Goal: Information Seeking & Learning: Understand process/instructions

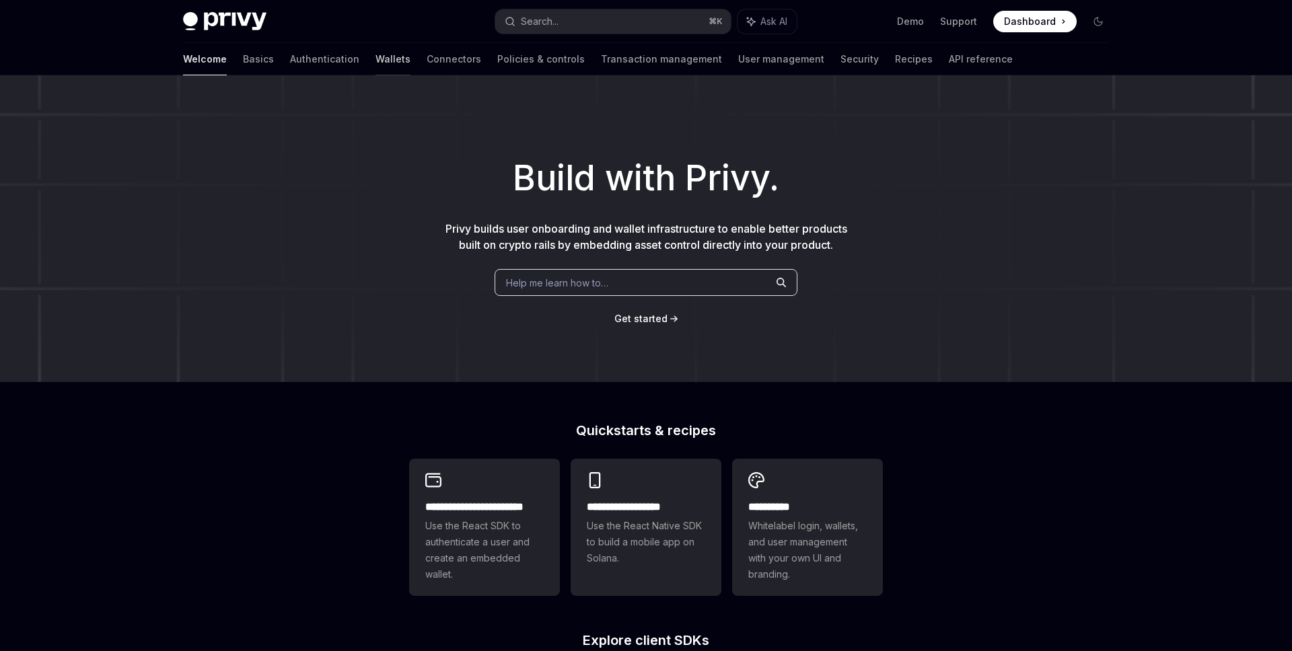
click at [376, 55] on link "Wallets" at bounding box center [393, 59] width 35 height 32
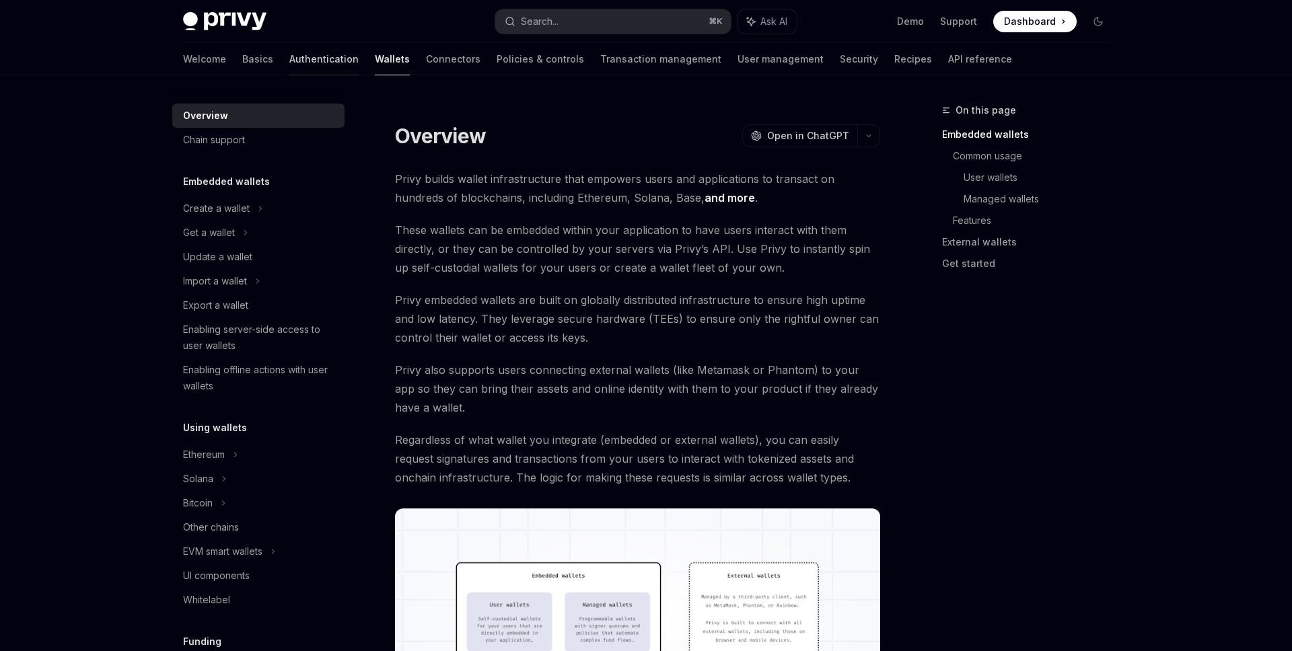
click at [289, 67] on link "Authentication" at bounding box center [323, 59] width 69 height 32
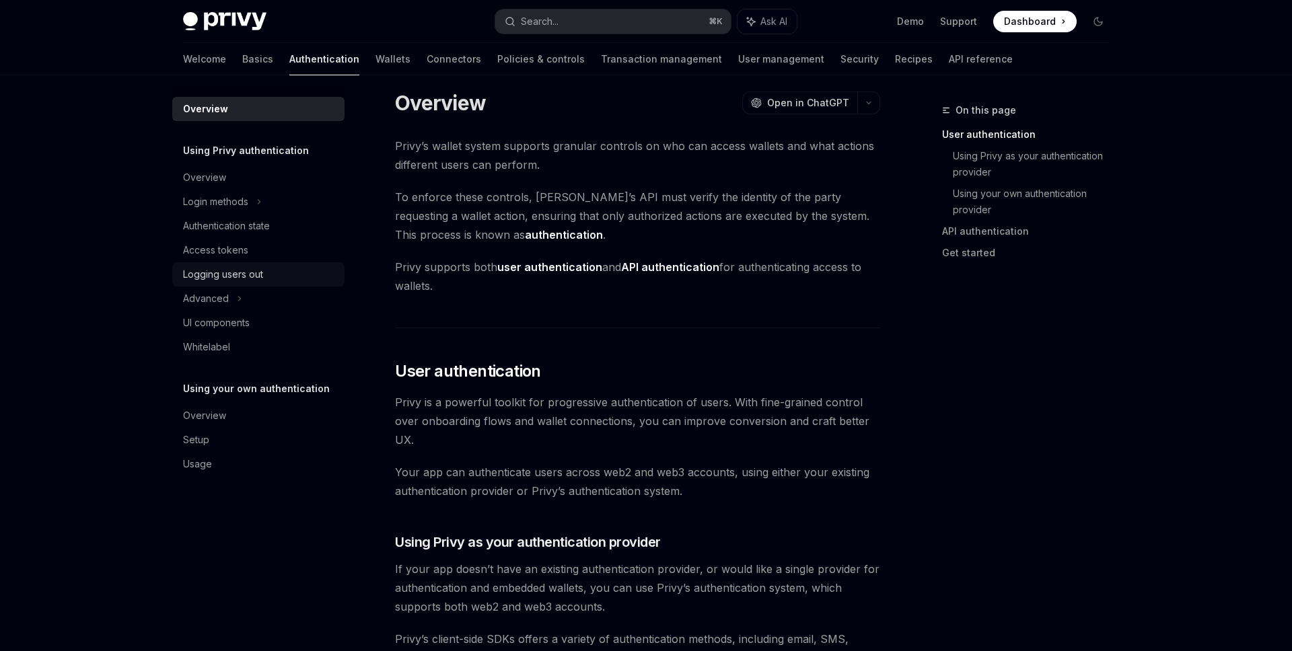
scroll to position [16, 0]
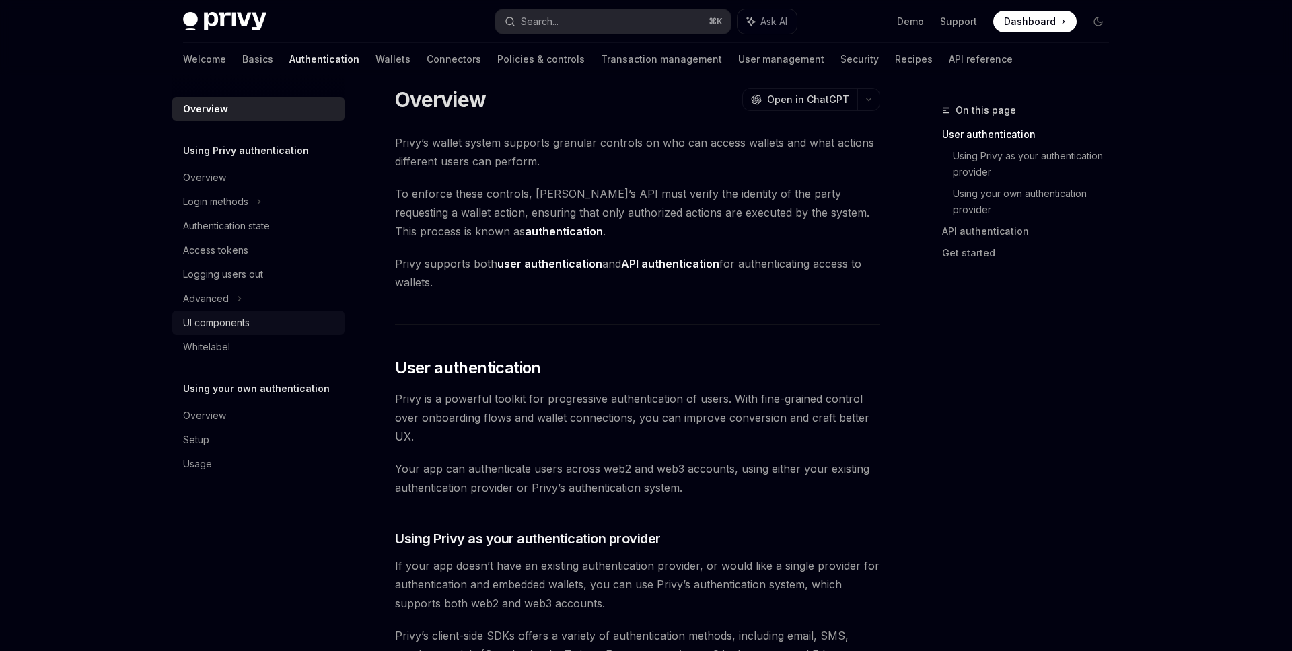
click at [230, 317] on div "UI components" at bounding box center [216, 323] width 67 height 16
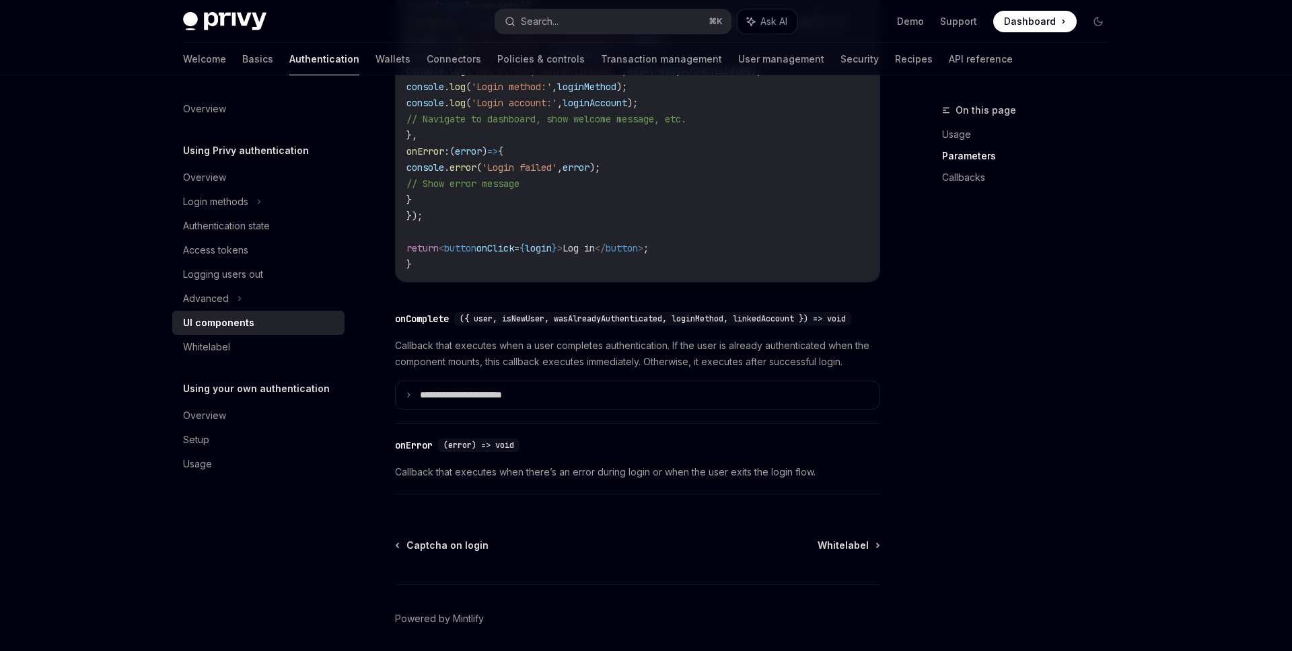
scroll to position [1913, 0]
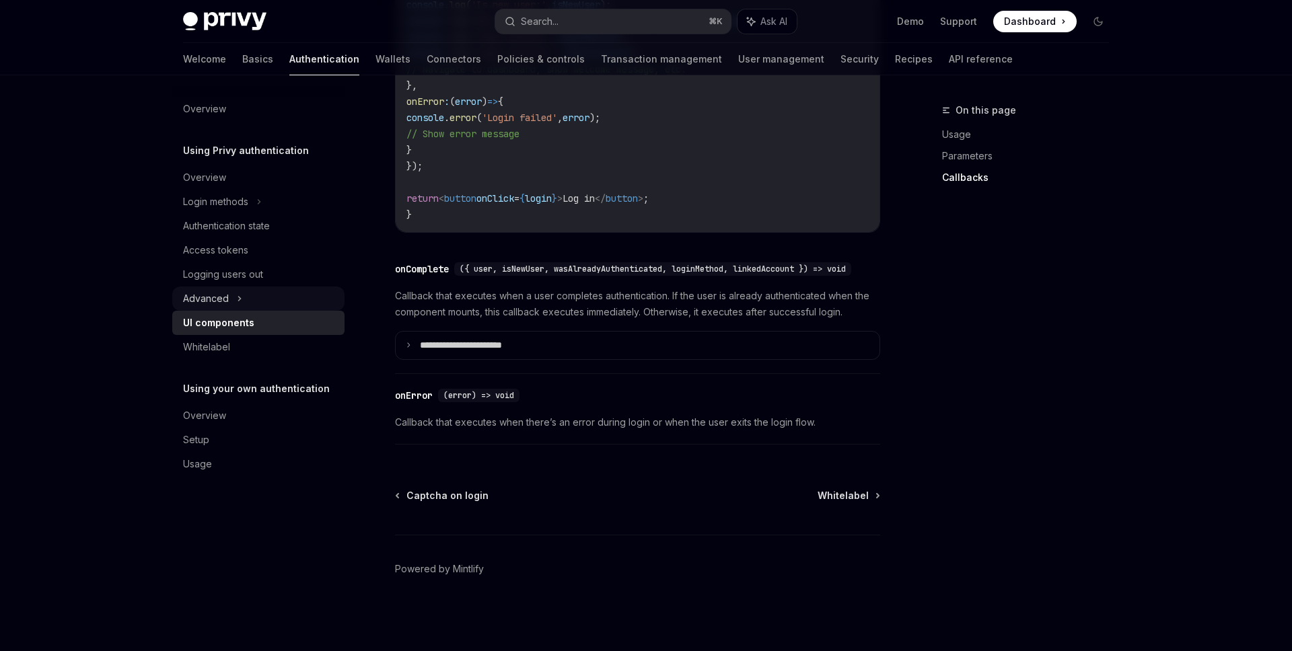
click at [254, 294] on div "Advanced" at bounding box center [258, 299] width 172 height 24
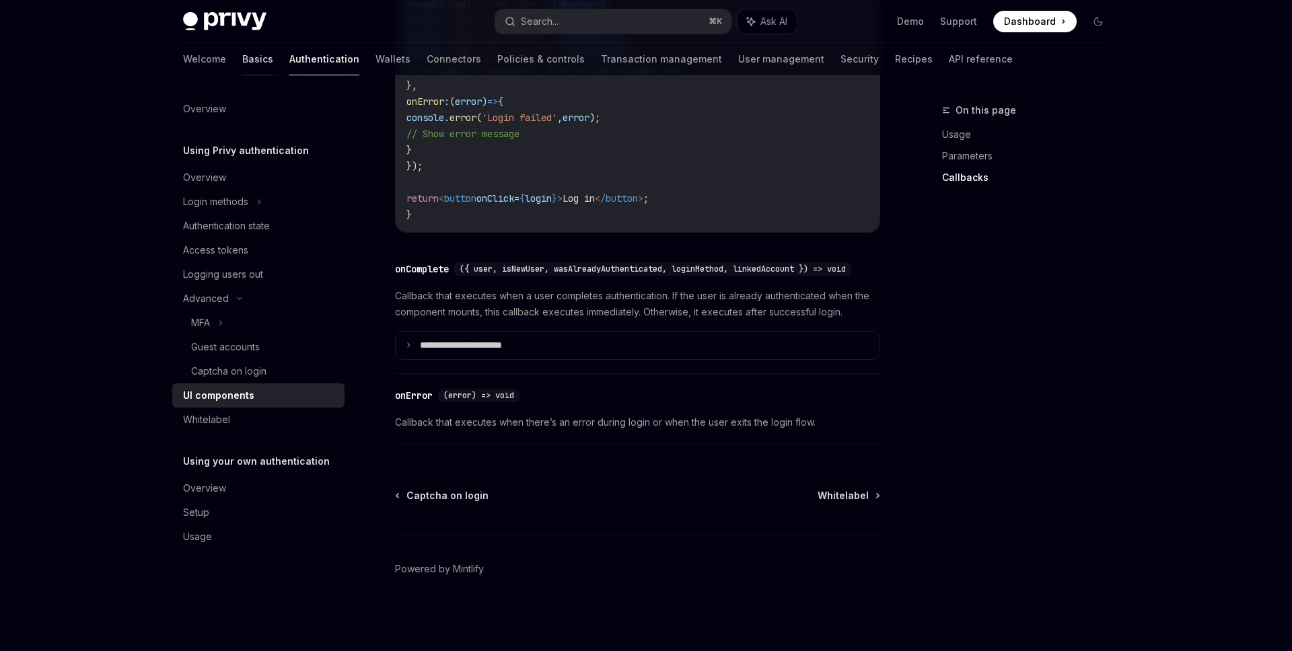
click at [242, 65] on link "Basics" at bounding box center [257, 59] width 31 height 32
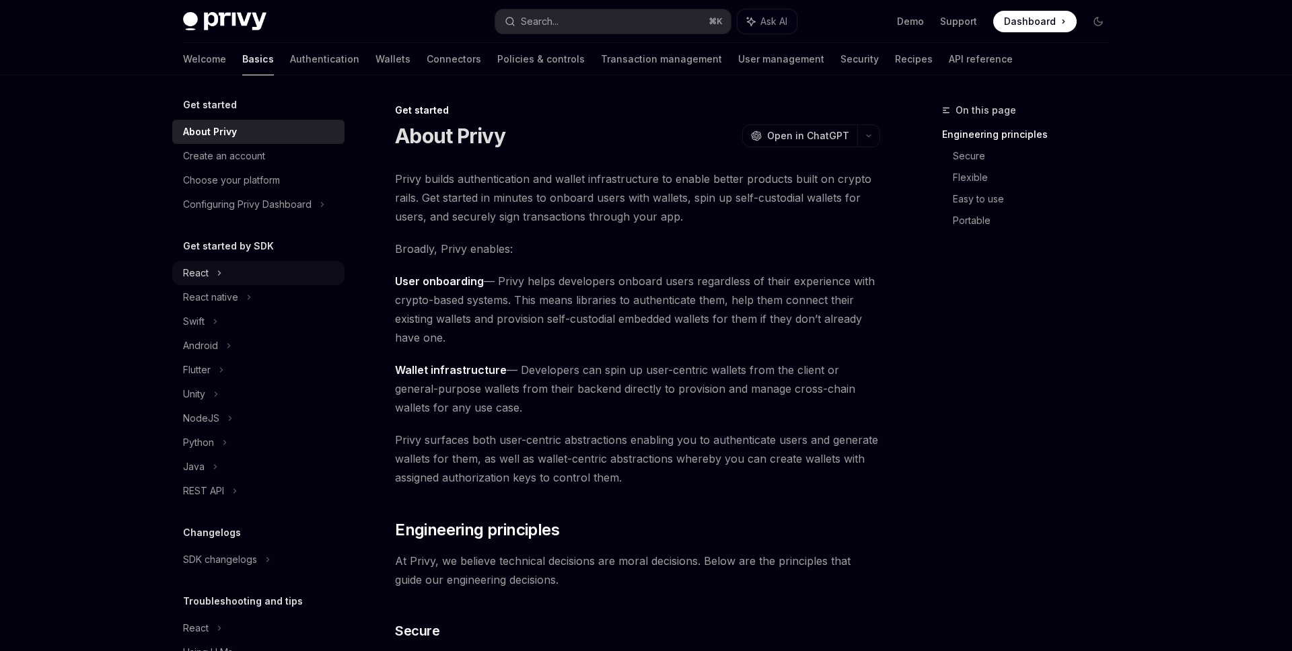
scroll to position [65, 0]
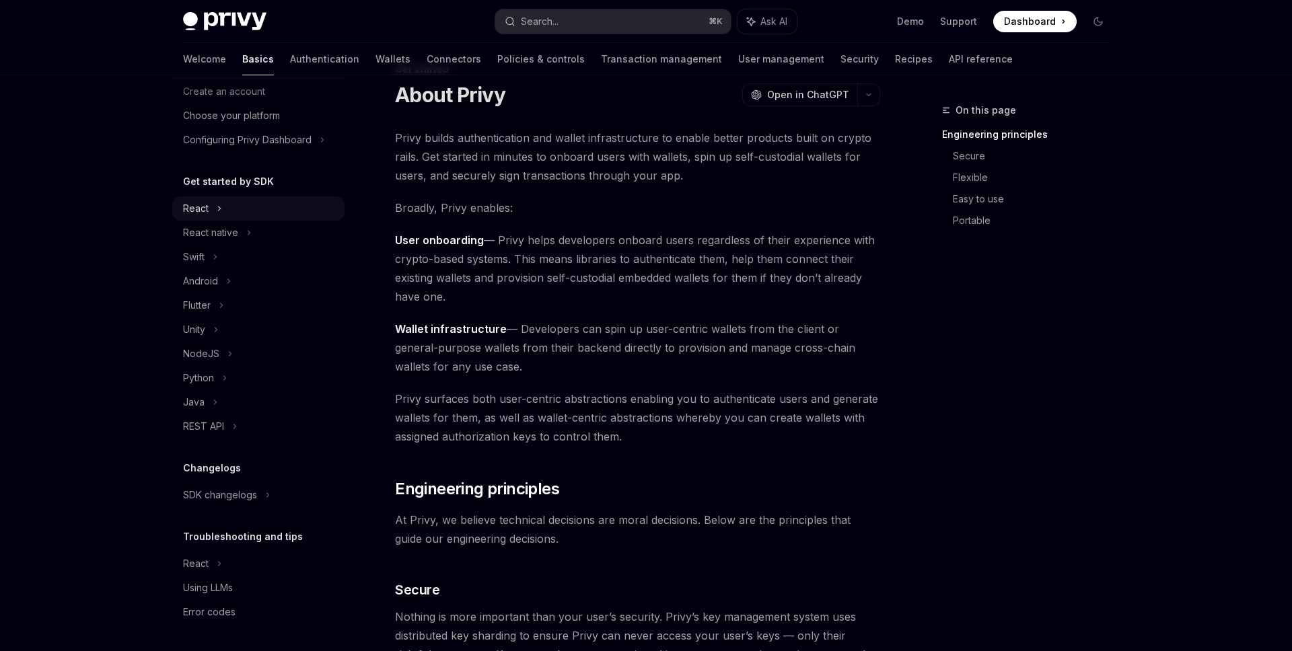
click at [267, 217] on div "React" at bounding box center [258, 209] width 172 height 24
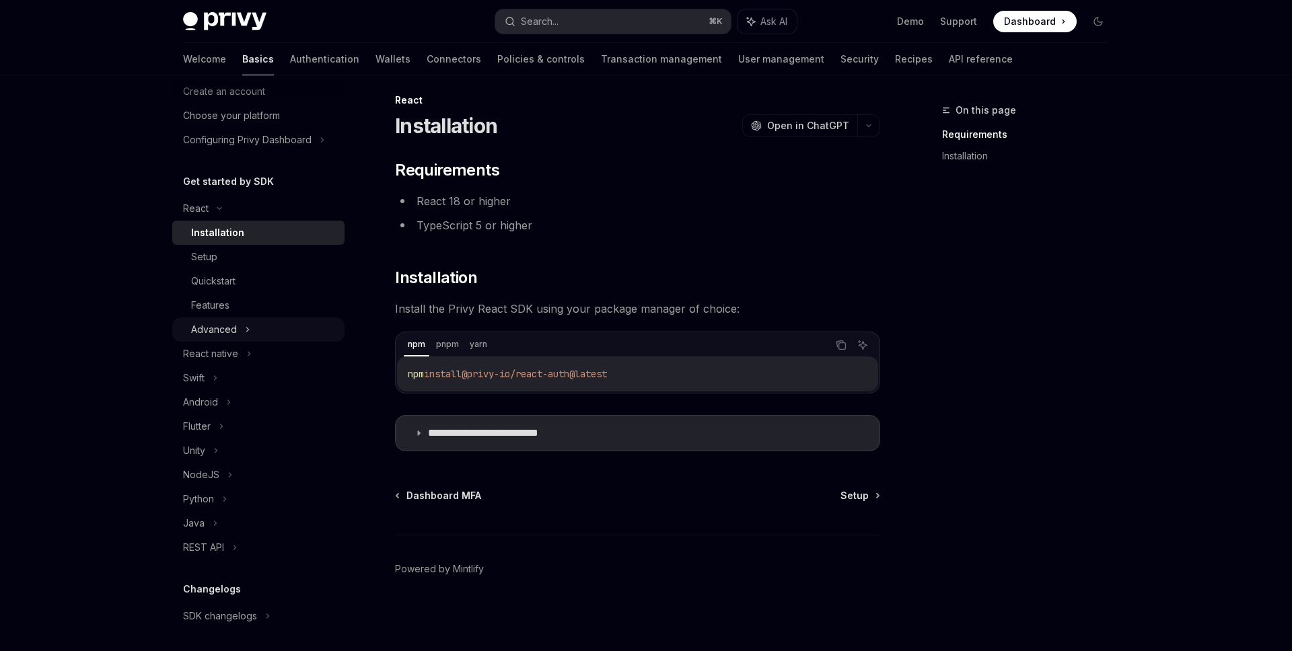
click at [260, 326] on div "Advanced" at bounding box center [258, 330] width 172 height 24
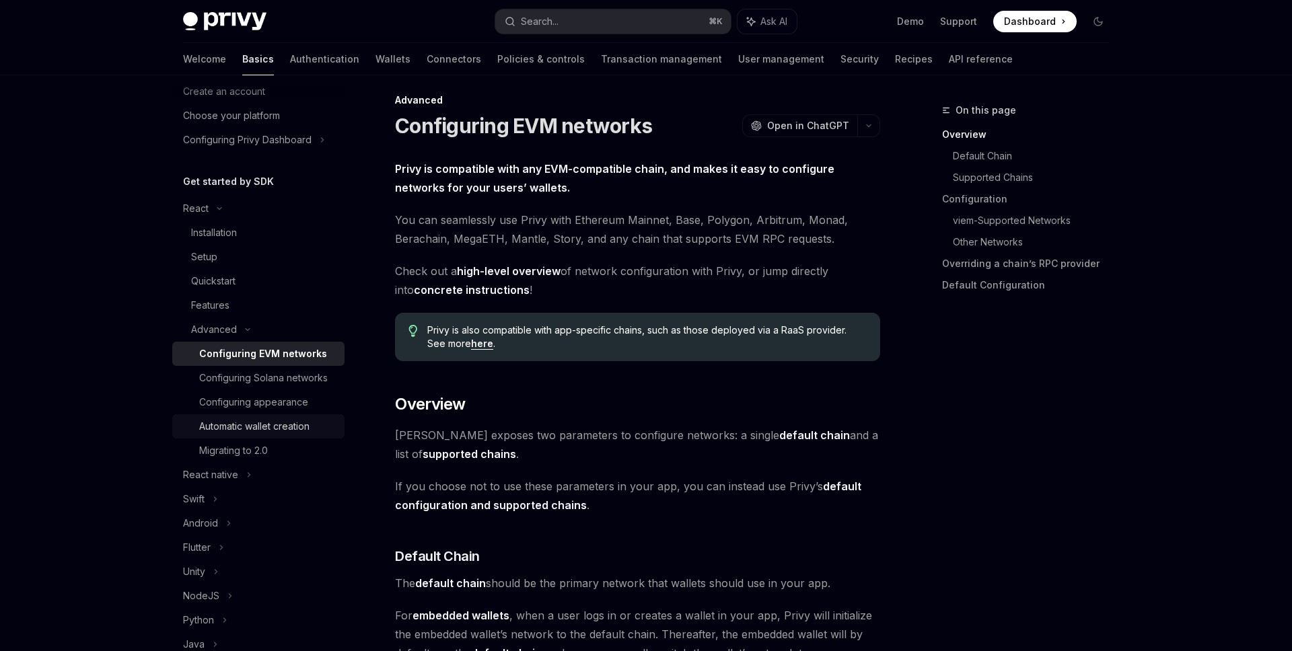
click at [249, 425] on div "Automatic wallet creation" at bounding box center [254, 427] width 110 height 16
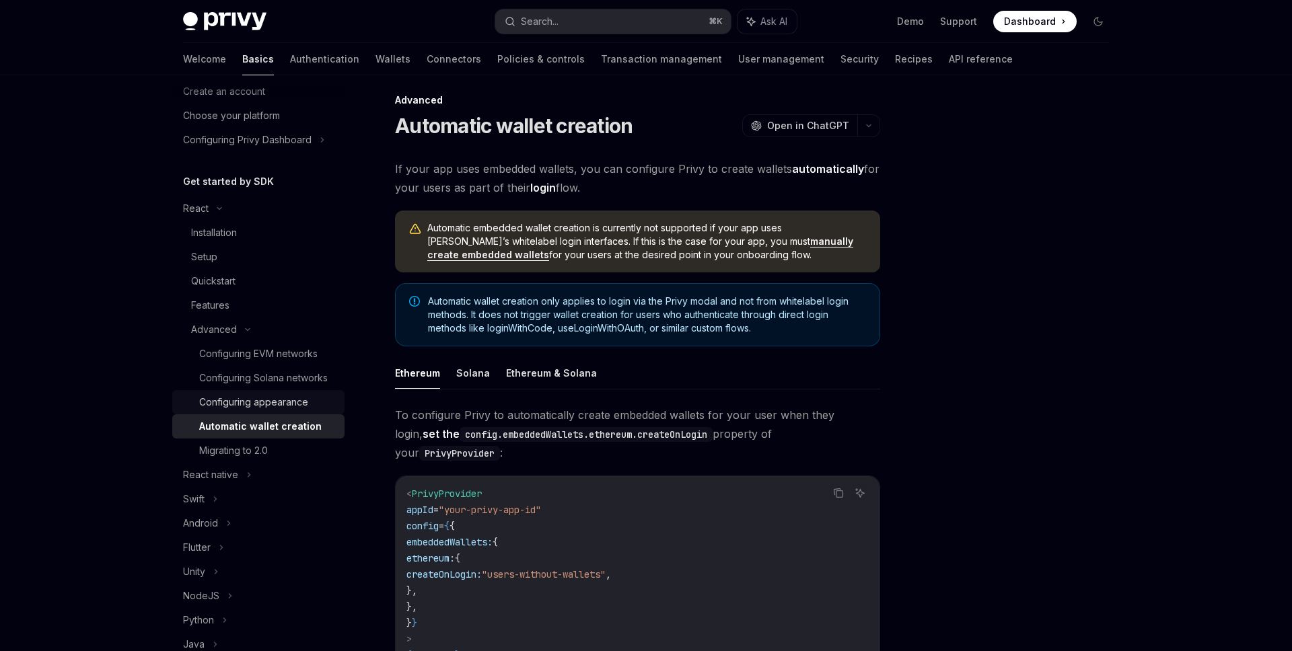
click at [287, 406] on div "Configuring appearance" at bounding box center [253, 402] width 109 height 16
type textarea "*"
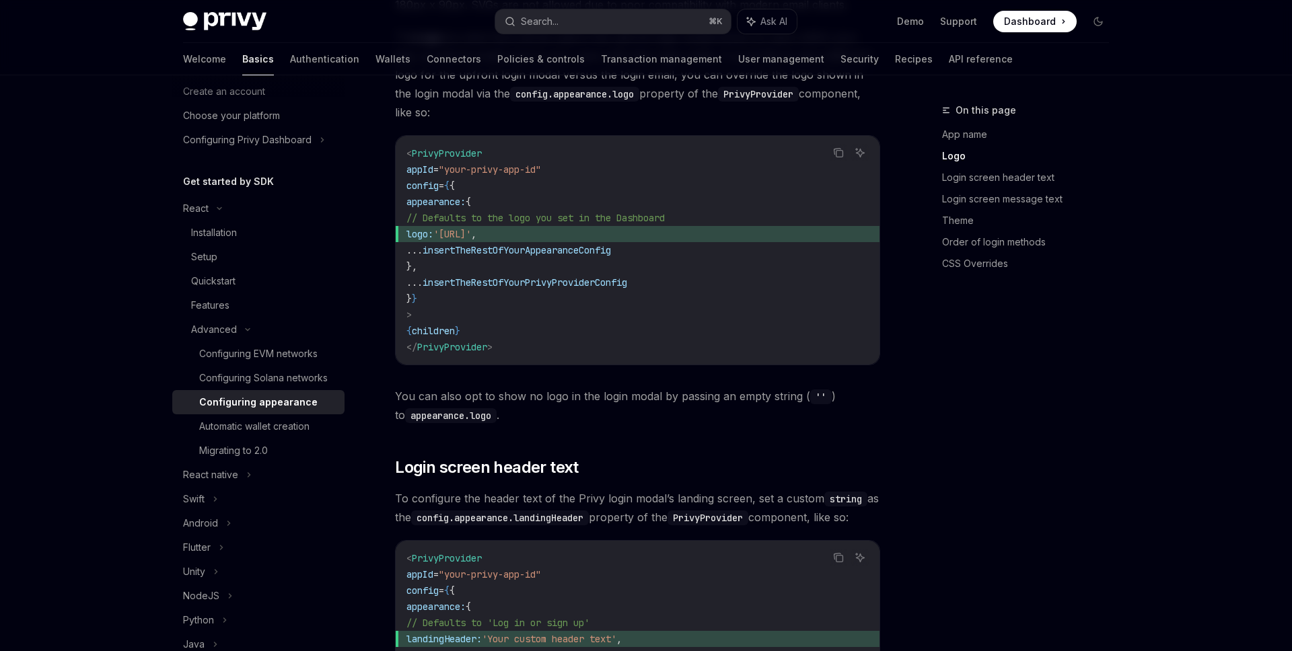
scroll to position [686, 0]
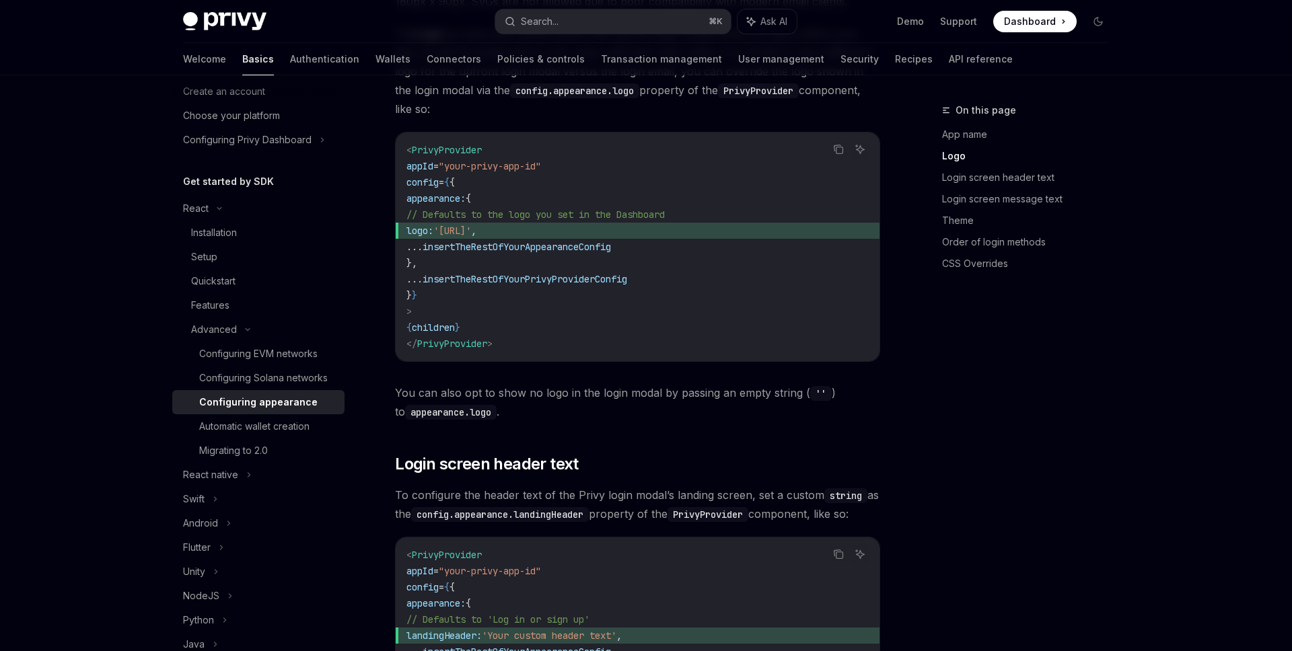
click at [564, 241] on span "insertTheRestOfYourAppearanceConfig" at bounding box center [517, 247] width 188 height 12
click at [611, 241] on span "insertTheRestOfYourAppearanceConfig" at bounding box center [517, 247] width 188 height 12
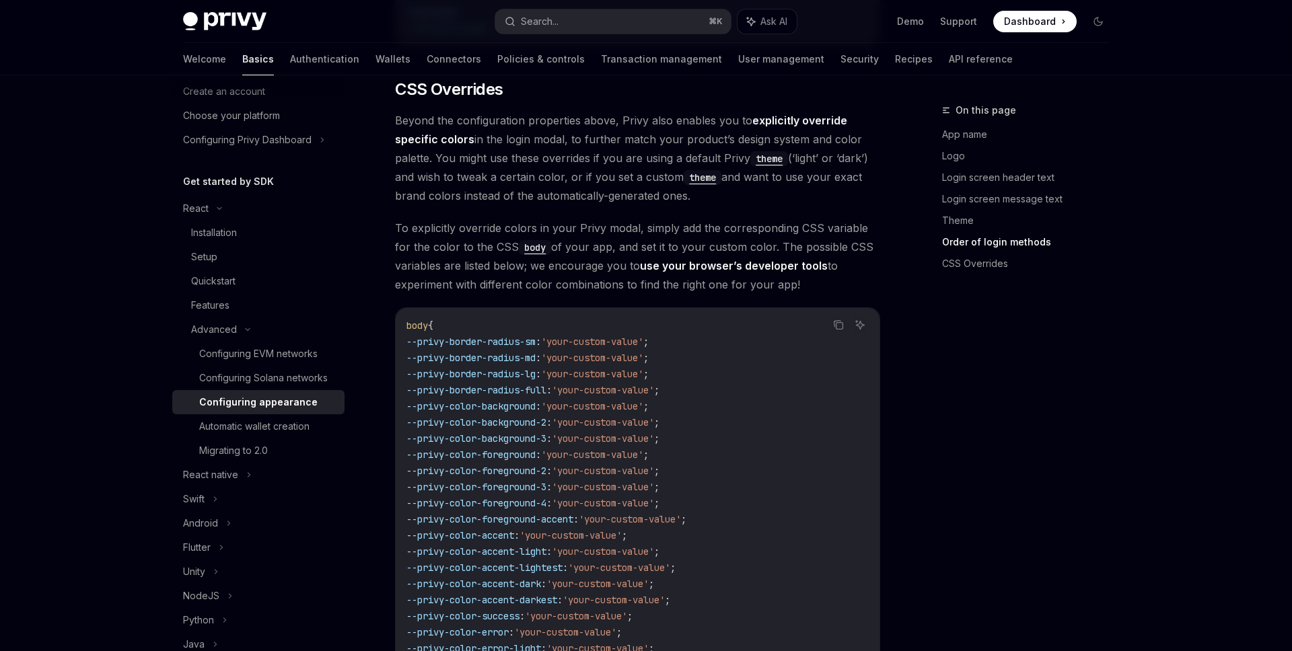
scroll to position [3209, 0]
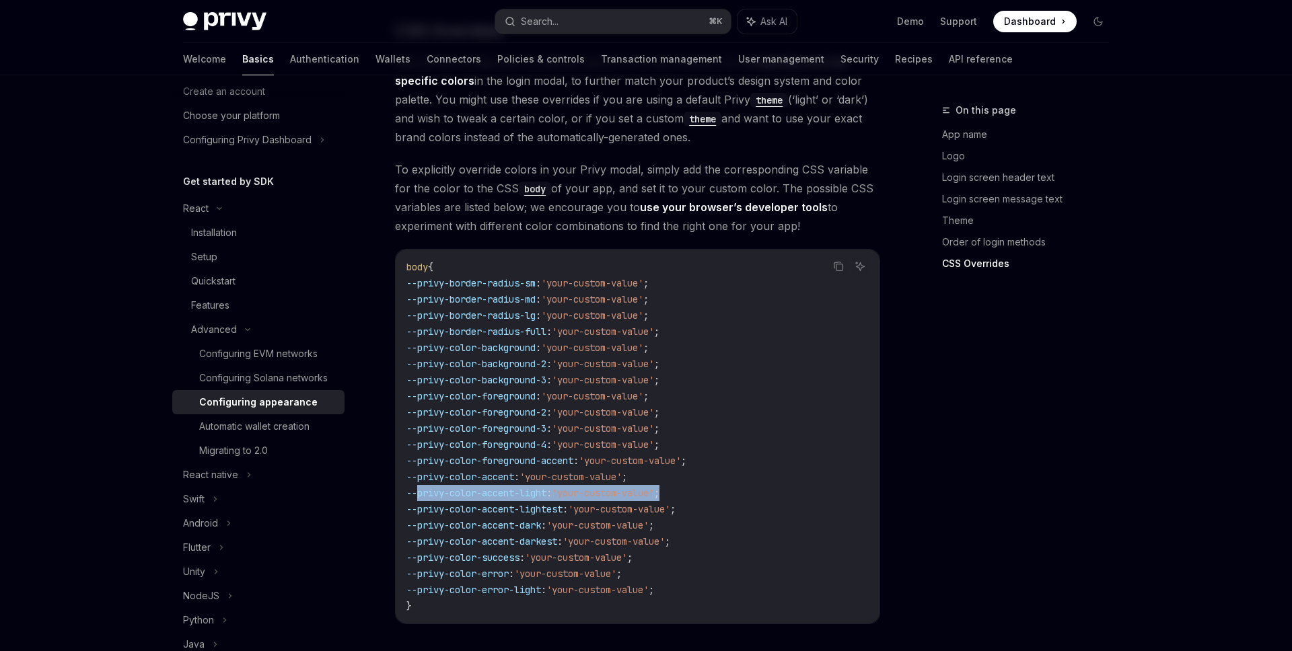
drag, startPoint x: 703, startPoint y: 473, endPoint x: 419, endPoint y: 473, distance: 283.3
click at [419, 473] on code "body { --privy-border-radius-sm : 'your-custom-value' ; --privy-border-radius-m…" at bounding box center [638, 436] width 462 height 355
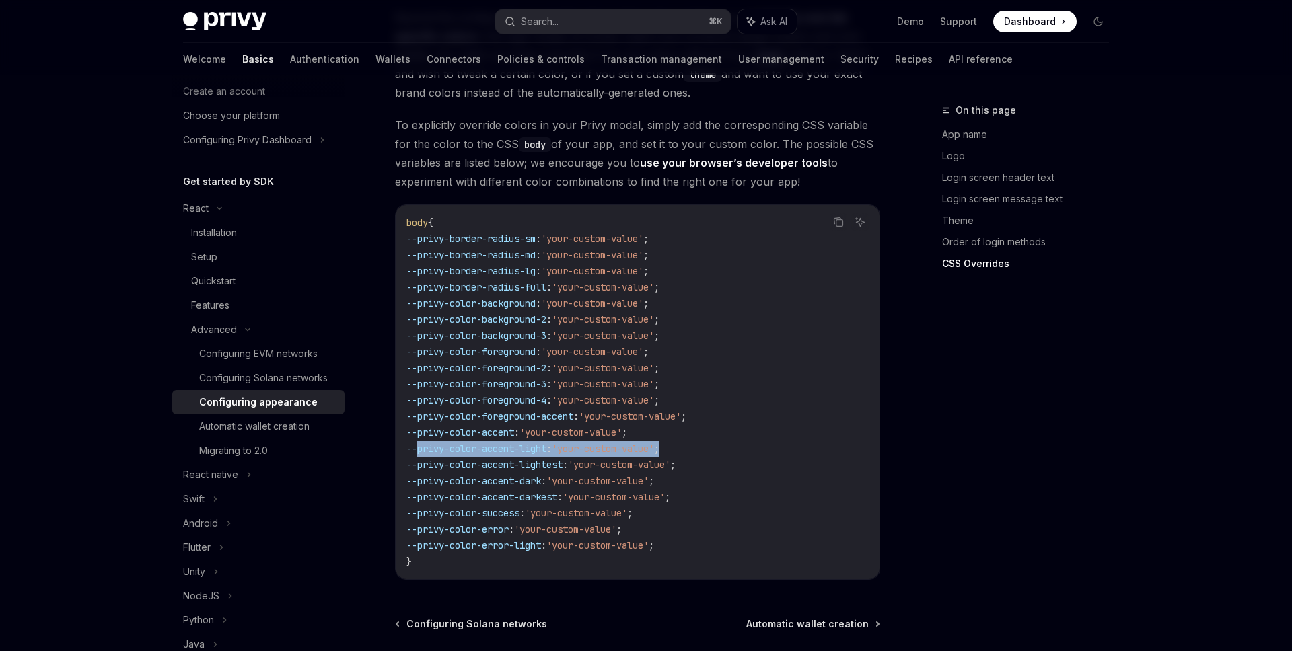
scroll to position [3333, 0]
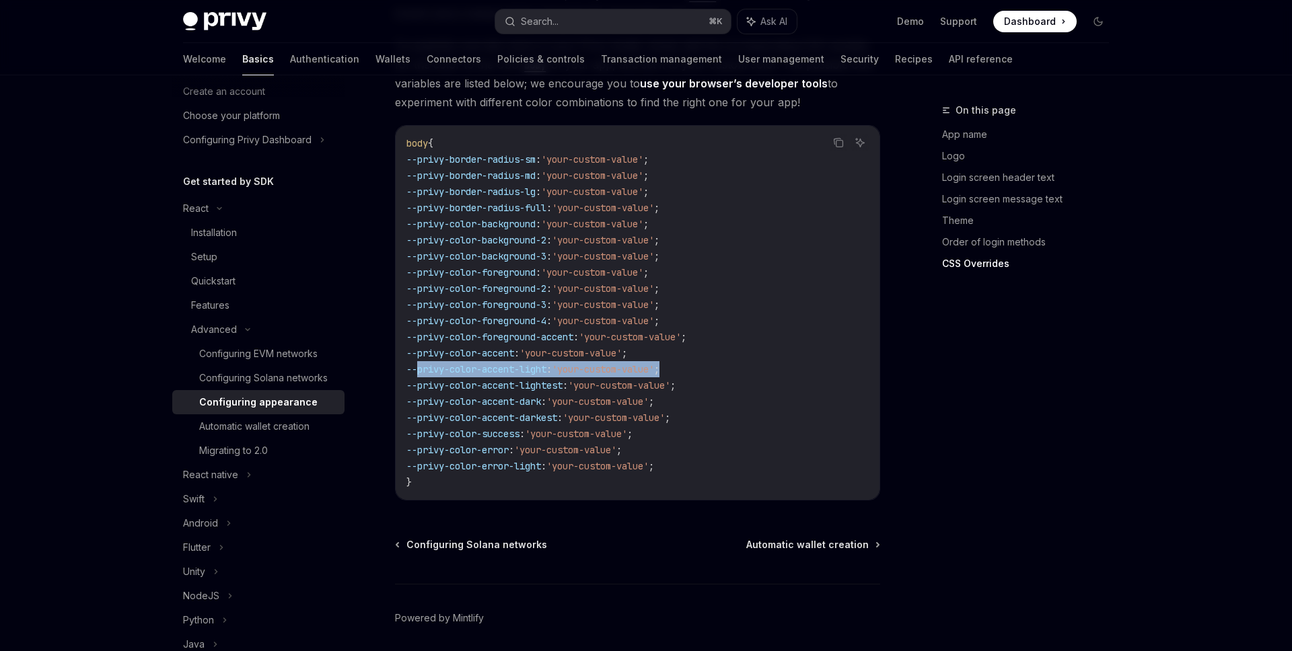
copy span "--privy-color-accent-light : 'your-custom-value' ;"
click at [508, 412] on span "--privy-color-accent-darkest" at bounding box center [482, 418] width 151 height 12
click at [607, 428] on span "'your-custom-value'" at bounding box center [576, 434] width 102 height 12
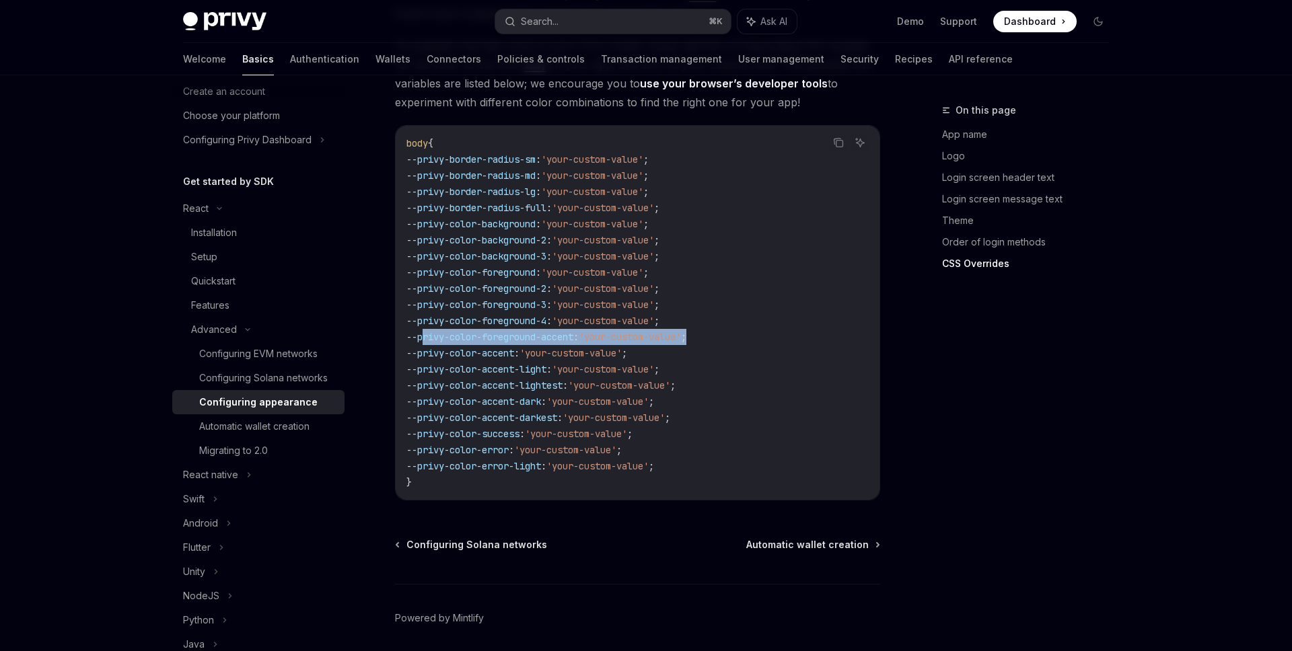
drag, startPoint x: 726, startPoint y: 317, endPoint x: 423, endPoint y: 317, distance: 303.5
click at [423, 317] on code "body { --privy-border-radius-sm : 'your-custom-value' ; --privy-border-radius-m…" at bounding box center [638, 312] width 462 height 355
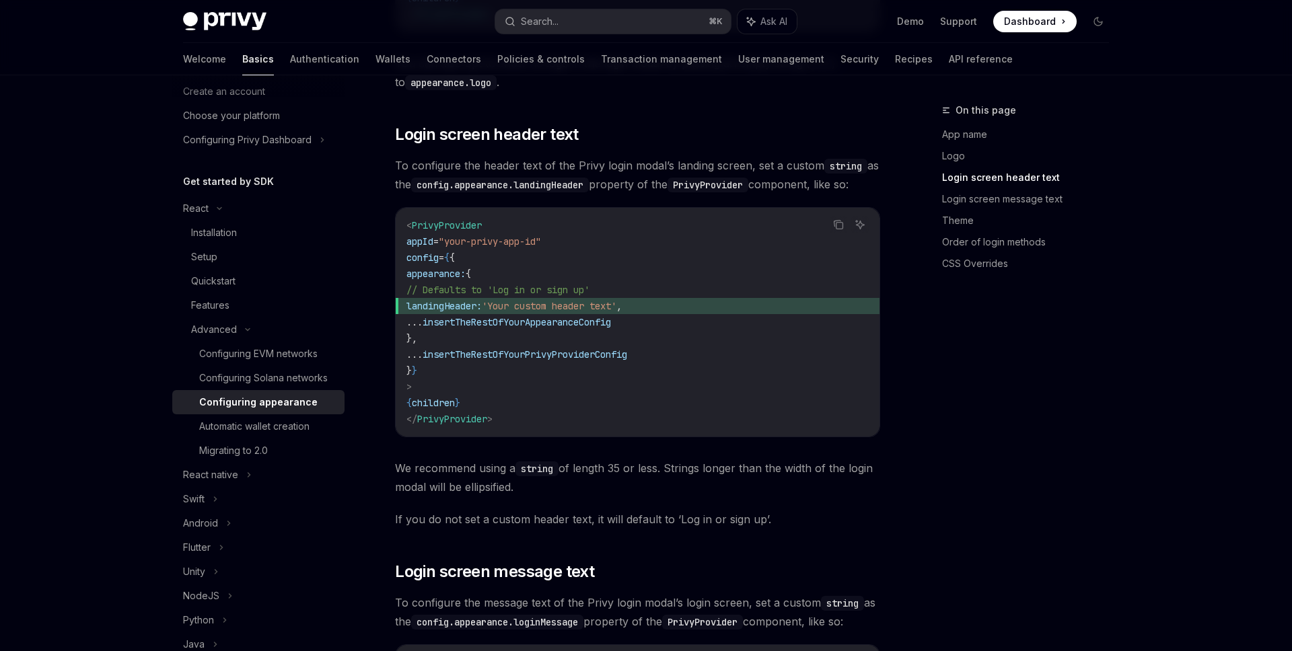
scroll to position [1189, 0]
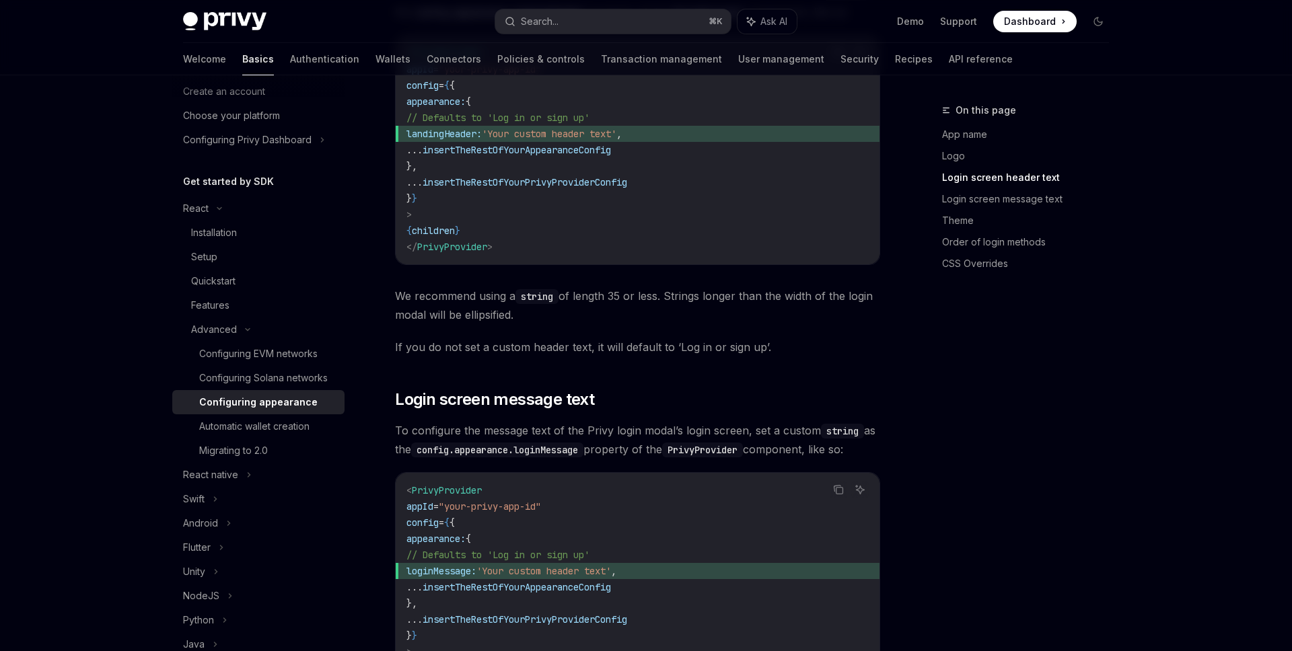
click at [616, 571] on span "," at bounding box center [613, 571] width 5 height 12
click at [469, 566] on span "loginMessage:" at bounding box center [442, 571] width 70 height 12
copy span "loginMessage"
click at [467, 136] on span "landingHeader:" at bounding box center [444, 134] width 75 height 12
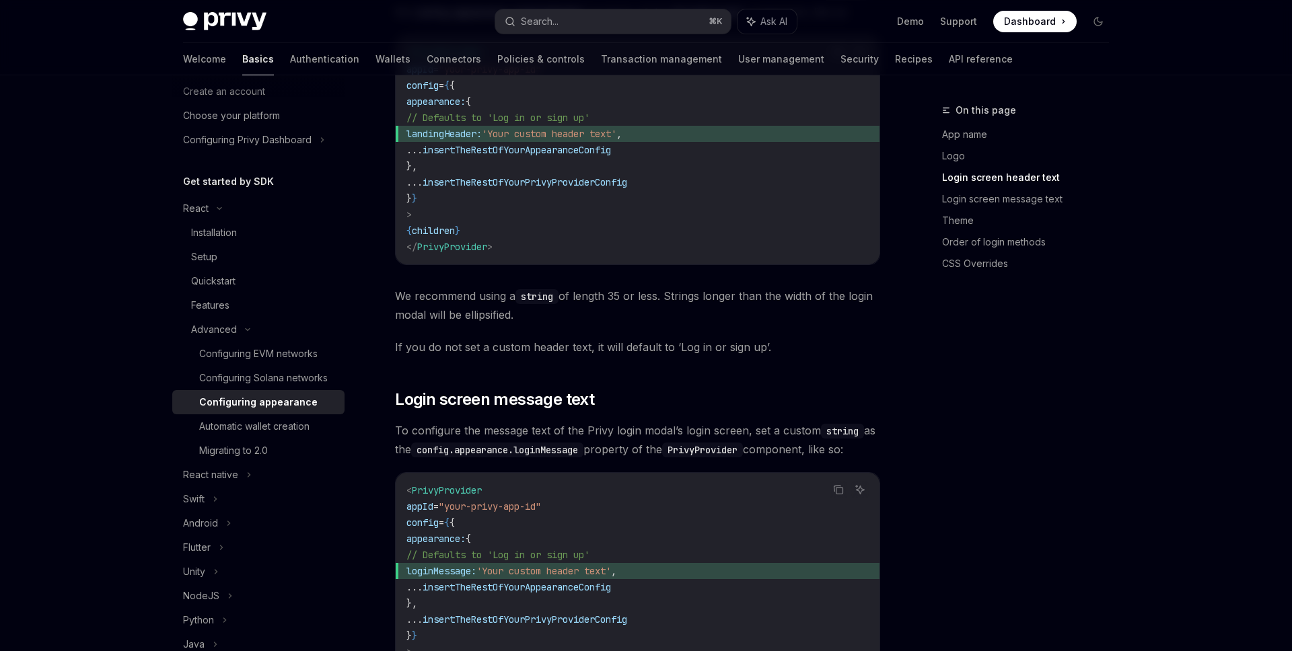
click at [467, 136] on span "landingHeader:" at bounding box center [444, 134] width 75 height 12
copy span "landingHeader"
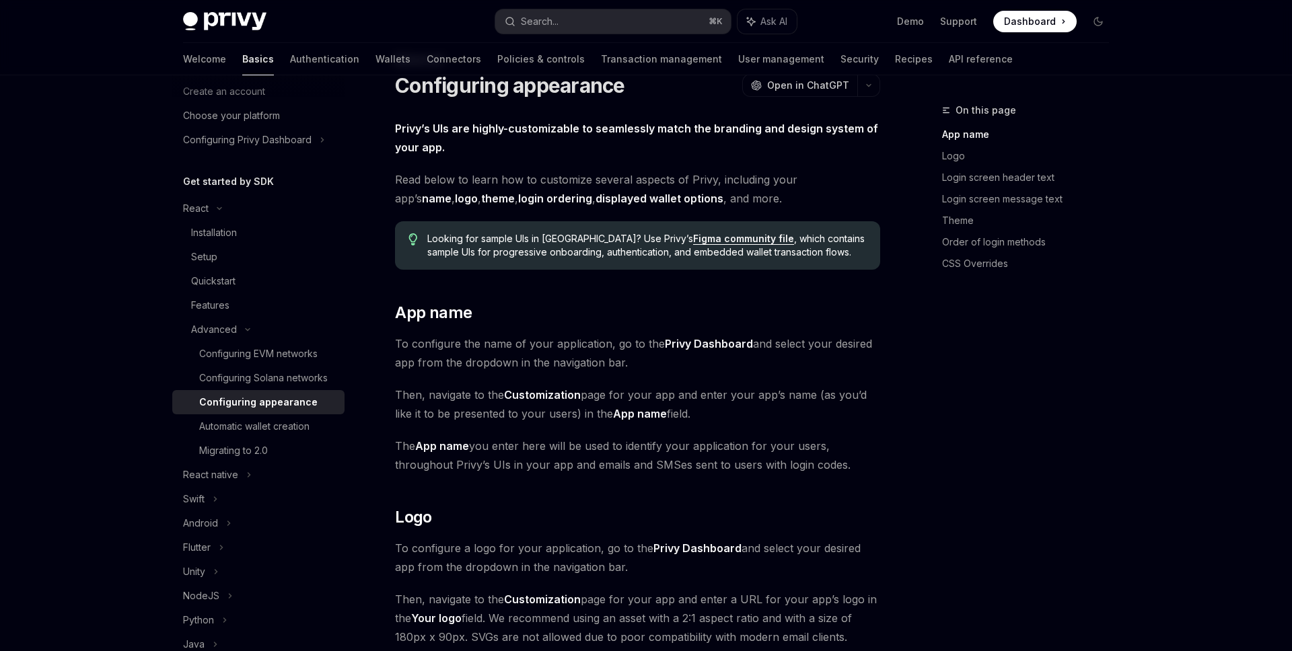
scroll to position [0, 0]
